Goal: Find specific page/section: Find specific page/section

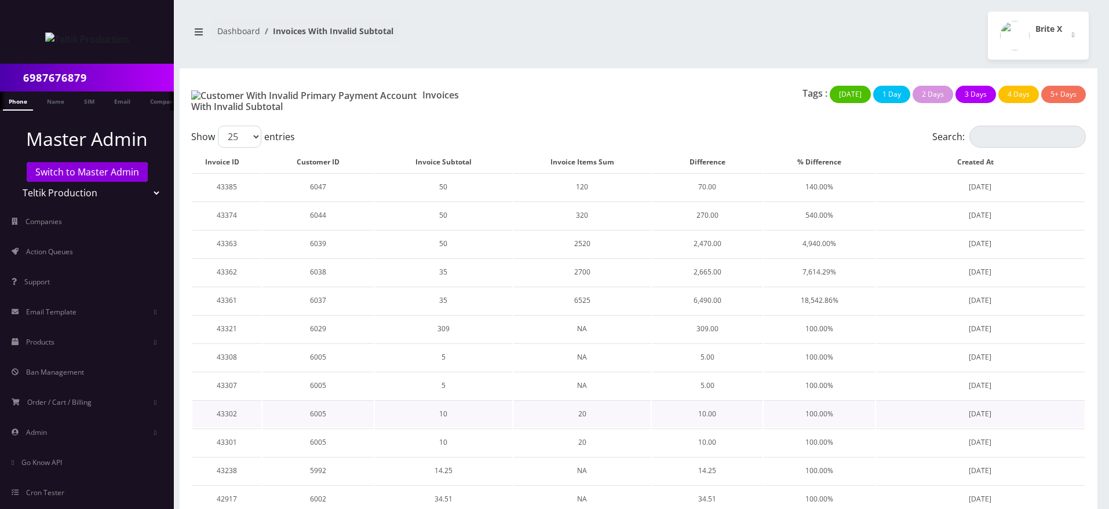
scroll to position [405, 0]
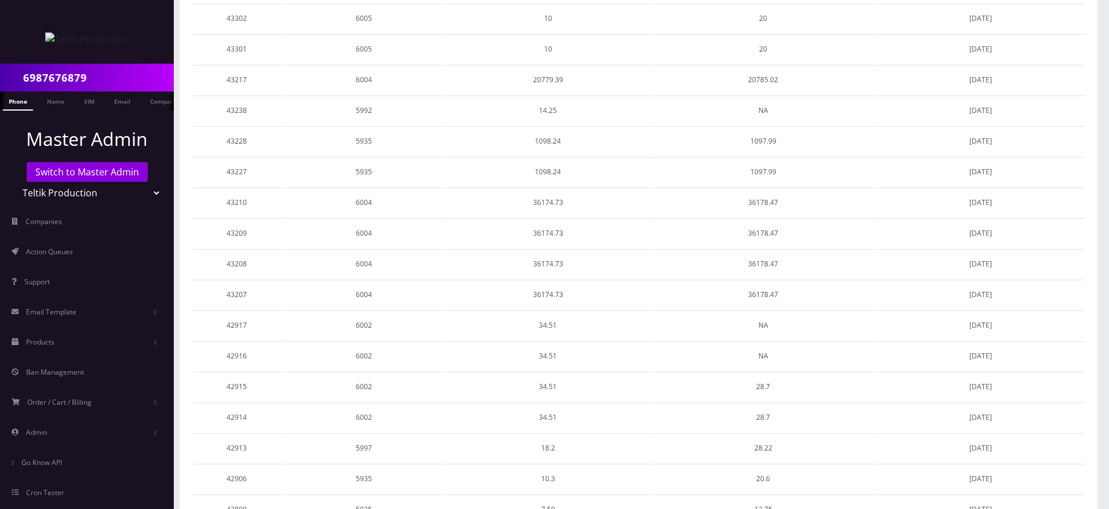
scroll to position [477, 0]
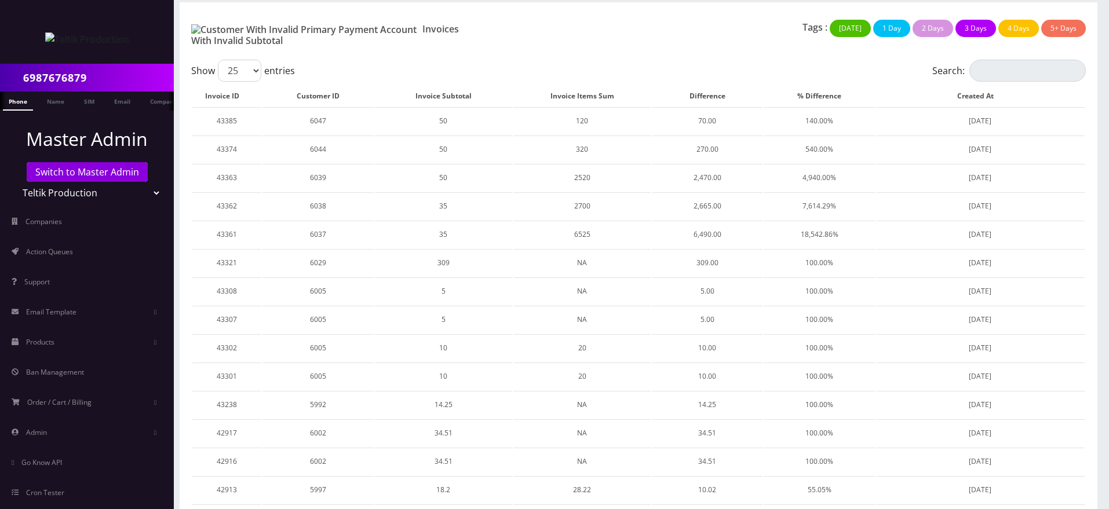
scroll to position [63, 0]
